Goal: Use online tool/utility: Use online tool/utility

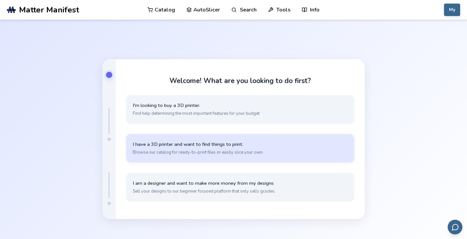
click at [273, 148] on button "I have a 3D printer and want to find things to print. Browse our catalog for re…" at bounding box center [240, 148] width 228 height 28
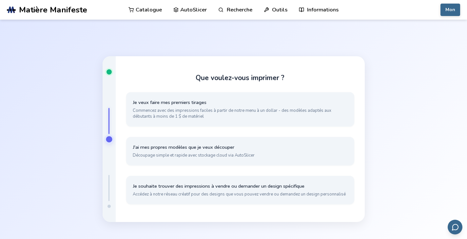
click at [152, 77] on div "Que voulez-vous imprimer ? Je veux faire mes premiers tirages Commencez avec de…" at bounding box center [240, 139] width 249 height 166
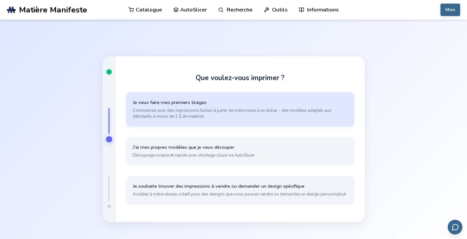
click at [260, 119] on span "Commencez avec des impressions faciles à partir de notre menu à un dollar - des…" at bounding box center [240, 114] width 215 height 12
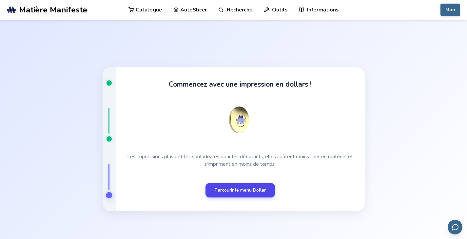
click at [266, 195] on link "Parcourir le menu Dollar" at bounding box center [239, 190] width 69 height 14
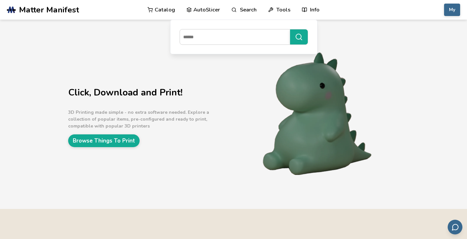
click at [211, 9] on link "AutoSlicer" at bounding box center [203, 10] width 34 height 20
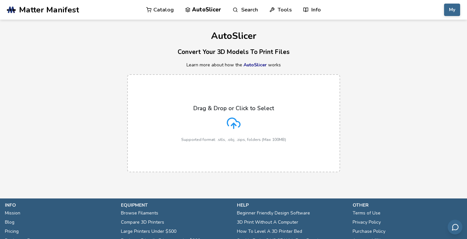
click at [241, 114] on div "Drag & Drop or Click to Select Supported format: .stls, .obj, .zips, folders (M…" at bounding box center [233, 123] width 105 height 37
click at [0, 0] on input "Drag & Drop or Click to Select Supported format: .stls, .obj, .zips, folders (M…" at bounding box center [0, 0] width 0 height 0
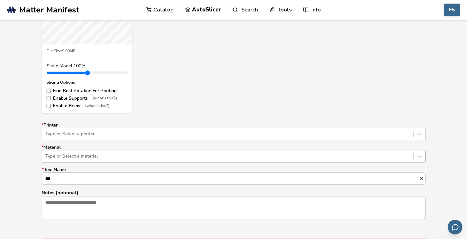
scroll to position [393, 0]
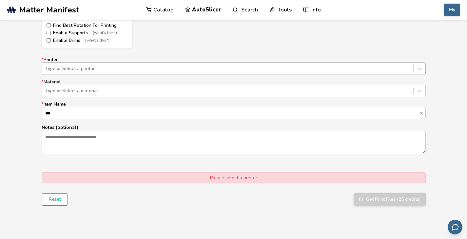
click at [100, 65] on div "Type or Select a printer" at bounding box center [227, 68] width 371 height 9
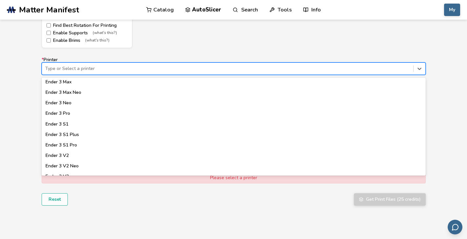
scroll to position [360, 0]
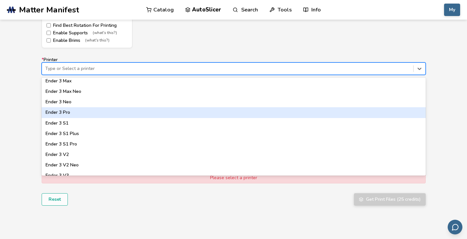
click at [84, 112] on div "Ender 3 Pro" at bounding box center [234, 112] width 384 height 10
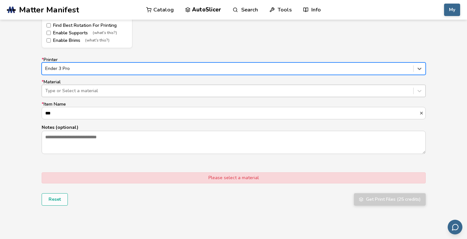
click at [101, 94] on div at bounding box center [227, 91] width 365 height 7
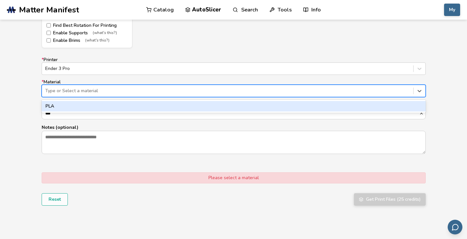
click at [99, 106] on div "PLA" at bounding box center [234, 106] width 384 height 10
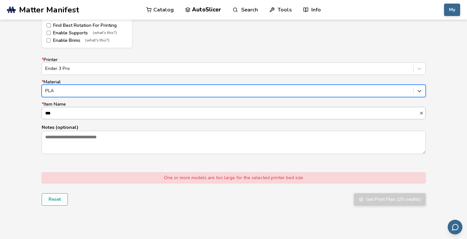
click at [75, 112] on input "***" at bounding box center [230, 113] width 377 height 12
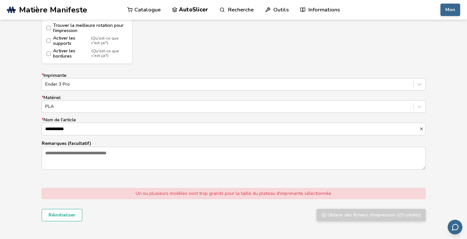
click at [194, 208] on div "Un ou plusieurs modèles sont trop grands pour la taille du plateau d'imprimante…" at bounding box center [234, 204] width 384 height 33
click at [128, 90] on div "Ender 3 Pro" at bounding box center [234, 84] width 384 height 12
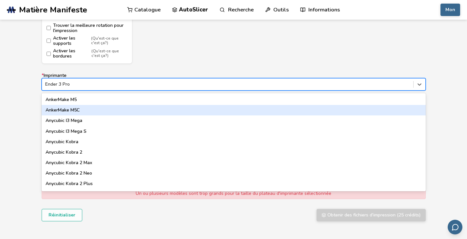
click at [119, 114] on div "AnkerMake M5C" at bounding box center [234, 110] width 384 height 10
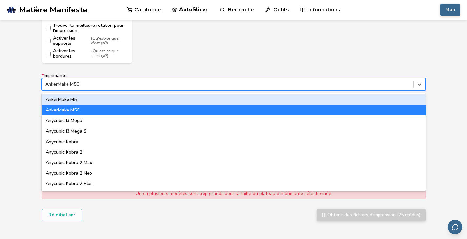
click at [127, 81] on div "AnkerMake M5C" at bounding box center [227, 84] width 371 height 9
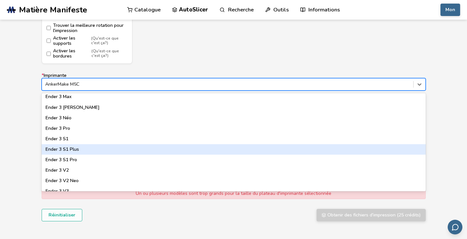
click at [101, 153] on div "Ender 3 S1 Plus" at bounding box center [234, 149] width 384 height 10
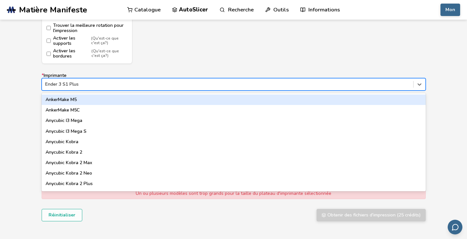
click at [107, 87] on div at bounding box center [227, 84] width 365 height 7
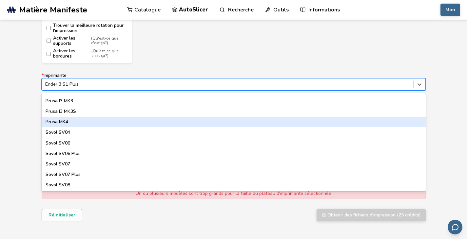
scroll to position [556, 0]
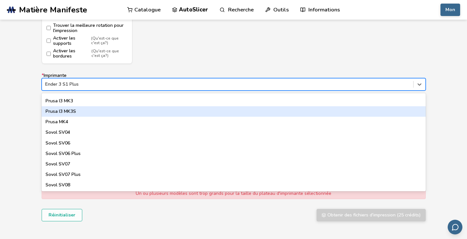
click at [88, 113] on div "Prusa I3 MK3S" at bounding box center [234, 111] width 384 height 10
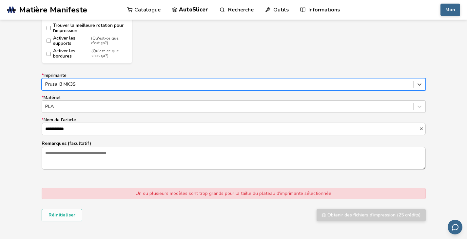
click at [92, 86] on div at bounding box center [227, 84] width 365 height 7
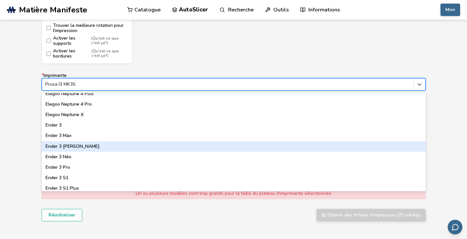
scroll to position [328, 0]
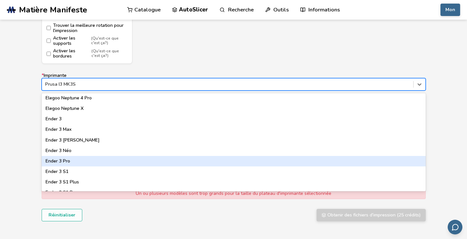
click at [79, 164] on div "Ender 3 Pro" at bounding box center [234, 161] width 384 height 10
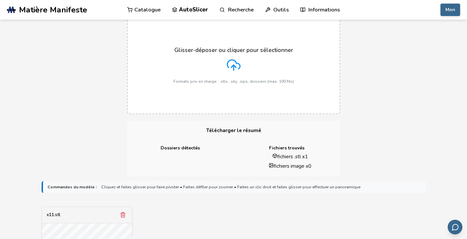
scroll to position [0, 0]
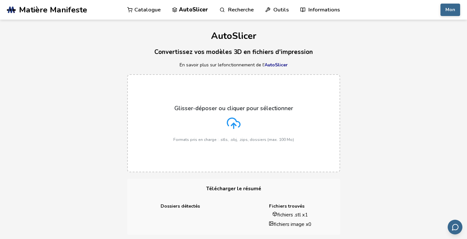
click at [264, 130] on div "Glisser-déposer ou cliquer pour sélectionner Formats pris en charge : .stls, .o…" at bounding box center [233, 123] width 121 height 37
click at [0, 0] on input "Glisser-déposer ou cliquer pour sélectionner Formats pris en charge : .stls, .o…" at bounding box center [0, 0] width 0 height 0
type input "***"
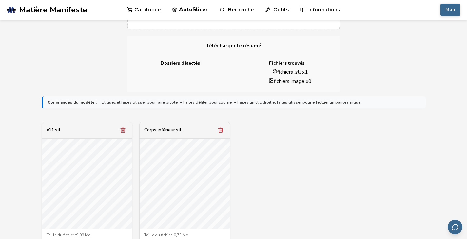
scroll to position [229, 0]
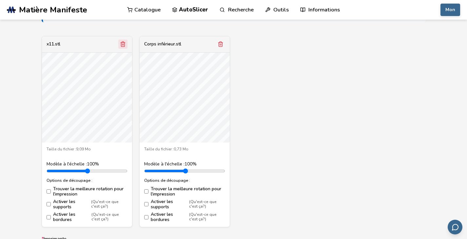
click at [123, 46] on icon "Supprimer le modèle" at bounding box center [123, 44] width 6 height 6
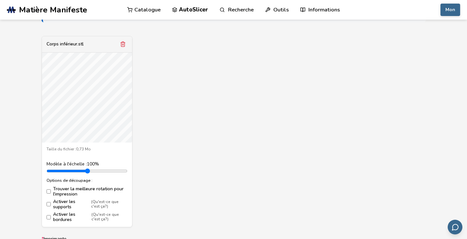
click at [59, 215] on font "Activer les bordures" at bounding box center [64, 217] width 22 height 11
click at [60, 205] on font "Activer les supports" at bounding box center [64, 204] width 22 height 11
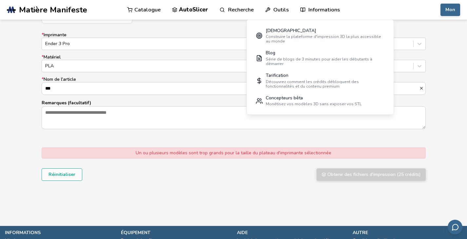
scroll to position [426, 0]
